Goal: Ask a question

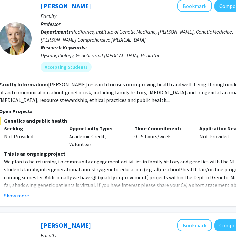
scroll to position [75, 113]
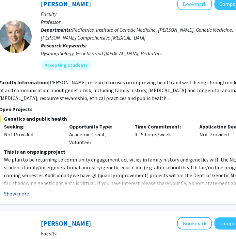
click at [10, 196] on button "Show more" at bounding box center [16, 194] width 25 height 8
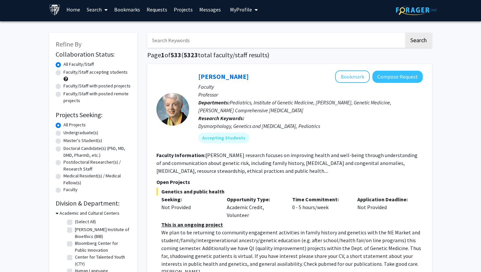
scroll to position [1, 0]
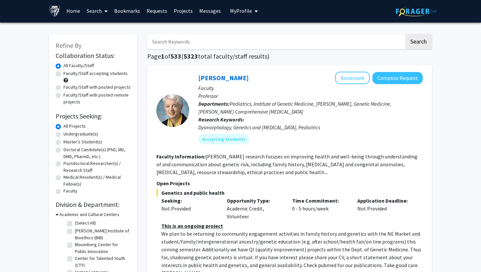
click at [80, 134] on label "Undergraduate(s)" at bounding box center [80, 133] width 35 height 7
click at [68, 134] on input "Undergraduate(s)" at bounding box center [65, 132] width 4 height 4
radio input "true"
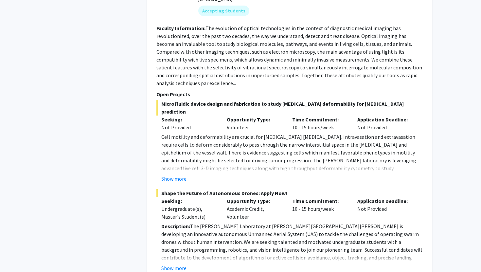
scroll to position [813, 0]
click at [173, 174] on button "Show more" at bounding box center [173, 178] width 25 height 8
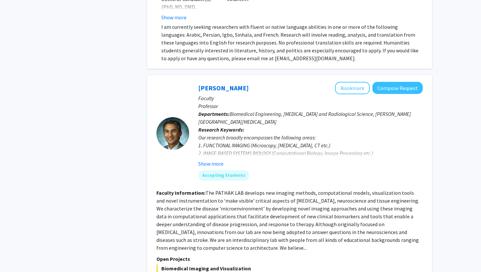
scroll to position [2024, 0]
click at [213, 160] on button "Show more" at bounding box center [210, 164] width 25 height 8
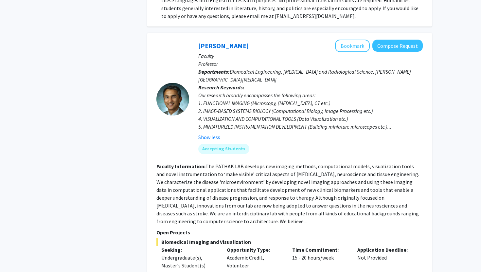
scroll to position [2107, 0]
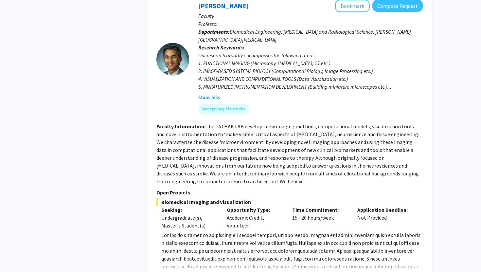
click at [184, 239] on button "Show more" at bounding box center [173, 277] width 25 height 8
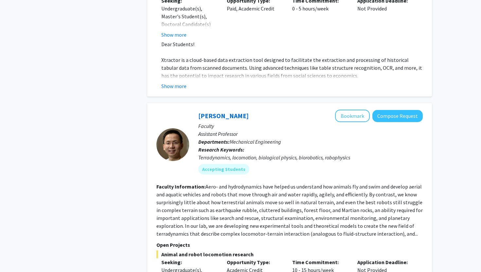
scroll to position [2943, 0]
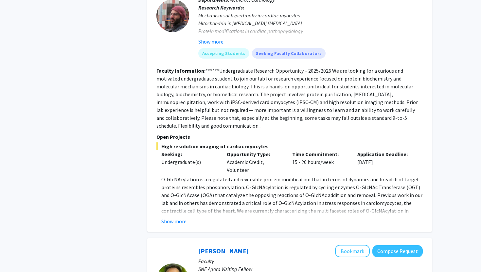
scroll to position [553, 0]
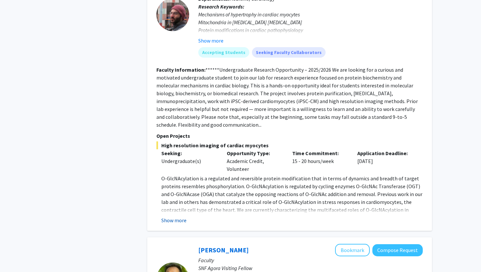
click at [177, 222] on button "Show more" at bounding box center [173, 220] width 25 height 8
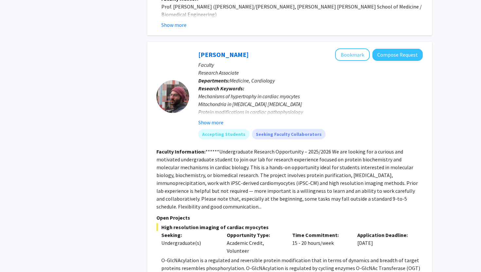
scroll to position [469, 0]
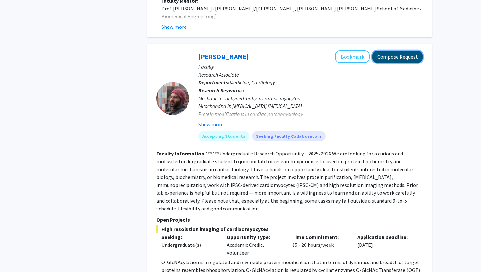
click at [236, 51] on button "Compose Request" at bounding box center [397, 57] width 50 height 12
